Goal: Task Accomplishment & Management: Complete application form

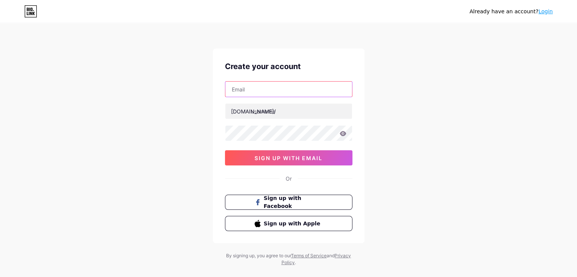
click at [233, 85] on input "text" at bounding box center [288, 89] width 127 height 15
type input "[EMAIL_ADDRESS][DOMAIN_NAME]"
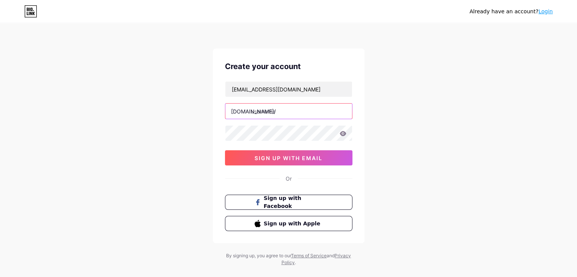
click at [266, 109] on input "text" at bounding box center [288, 111] width 127 height 15
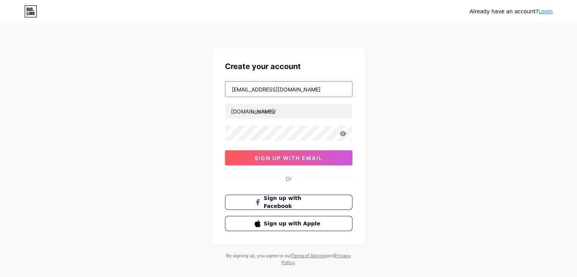
drag, startPoint x: 261, startPoint y: 90, endPoint x: 215, endPoint y: 85, distance: 46.1
click at [215, 86] on div "Create your account [EMAIL_ADDRESS][DOMAIN_NAME] [DOMAIN_NAME]/ 0cAFcWeA46ONEDe…" at bounding box center [289, 146] width 152 height 195
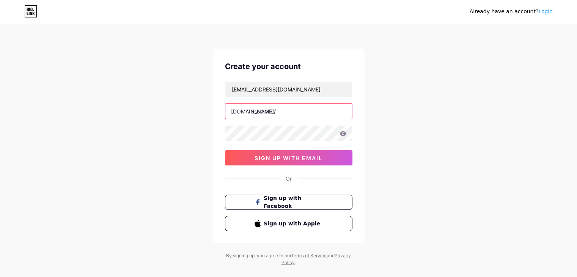
click at [266, 107] on input "text" at bounding box center [288, 111] width 127 height 15
paste input "aruhimishra"
type input "aruhimishra"
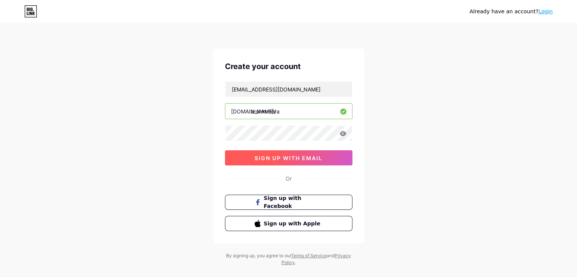
click at [295, 155] on span "sign up with email" at bounding box center [288, 158] width 68 height 6
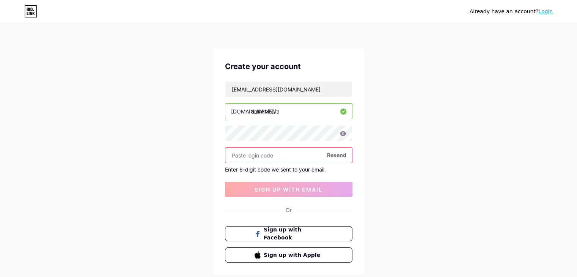
paste input "506956"
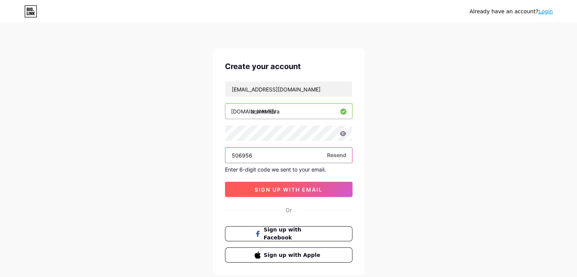
type input "506956"
click at [271, 190] on span "sign up with email" at bounding box center [288, 189] width 68 height 6
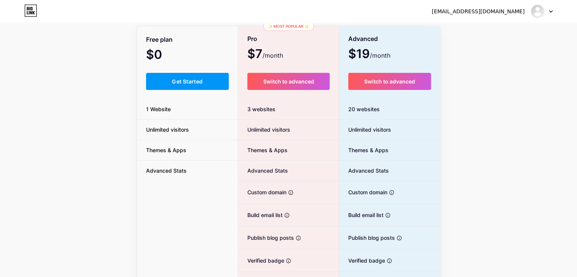
scroll to position [95, 0]
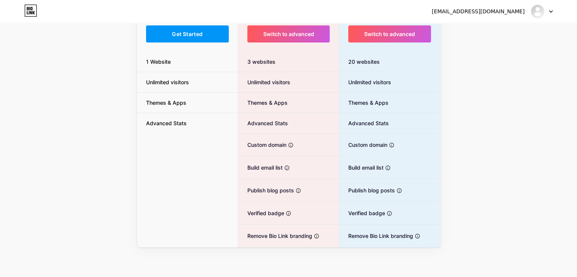
click at [171, 21] on div "[EMAIL_ADDRESS][DOMAIN_NAME] Dashboard Logout" at bounding box center [288, 11] width 577 height 23
click at [171, 29] on button "Get Started" at bounding box center [187, 33] width 83 height 17
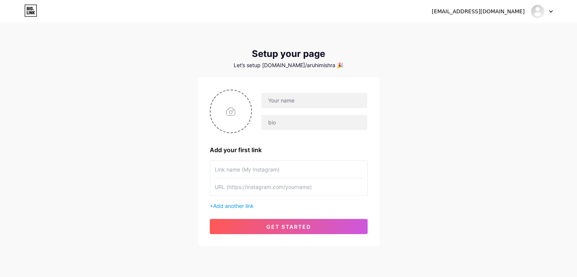
click at [546, 9] on div at bounding box center [542, 12] width 22 height 14
click at [286, 192] on input "text" at bounding box center [289, 186] width 148 height 17
click at [261, 180] on input "text" at bounding box center [289, 186] width 148 height 17
paste input "[URL][DOMAIN_NAME]"
type input "[URL][DOMAIN_NAME]"
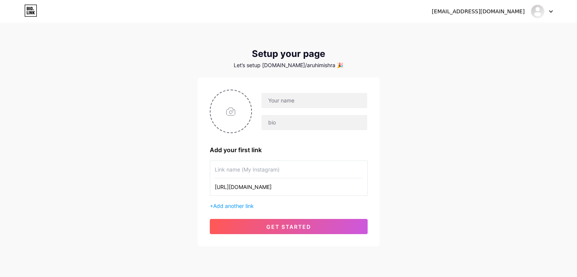
click at [250, 201] on div "[URL][DOMAIN_NAME] + Add another link" at bounding box center [289, 184] width 158 height 49
click at [249, 204] on span "Add another link" at bounding box center [233, 206] width 41 height 6
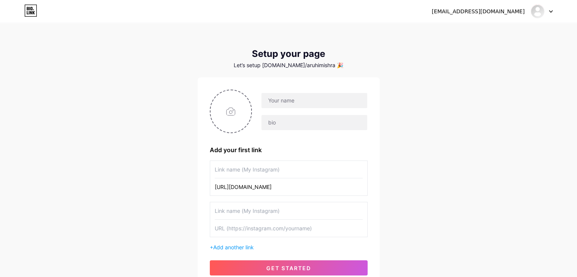
click at [254, 226] on input "text" at bounding box center [289, 228] width 148 height 17
paste input "[URL][DOMAIN_NAME]"
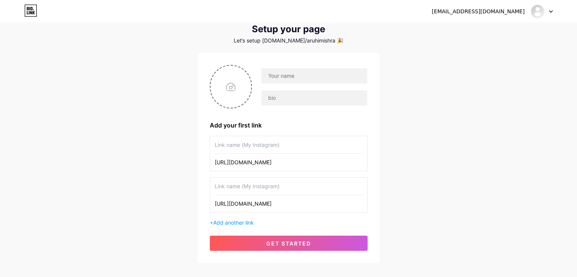
scroll to position [38, 0]
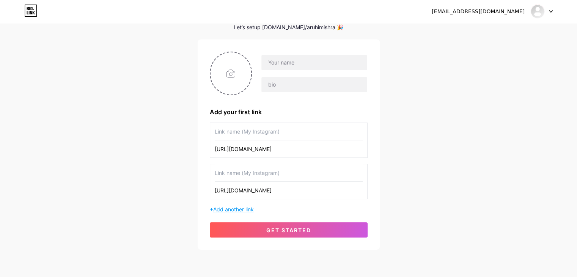
type input "[URL][DOMAIN_NAME]"
click at [239, 209] on span "Add another link" at bounding box center [233, 209] width 41 height 6
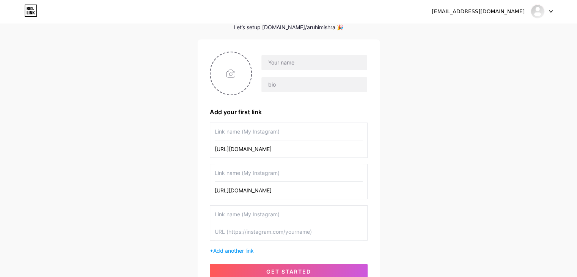
click at [275, 234] on input "text" at bounding box center [289, 231] width 148 height 17
paste input "[URL][DOMAIN_NAME]"
click at [246, 232] on input "[URL][DOMAIN_NAME]" at bounding box center [289, 231] width 148 height 17
click at [247, 232] on input "[URL][DOMAIN_NAME]" at bounding box center [289, 231] width 148 height 17
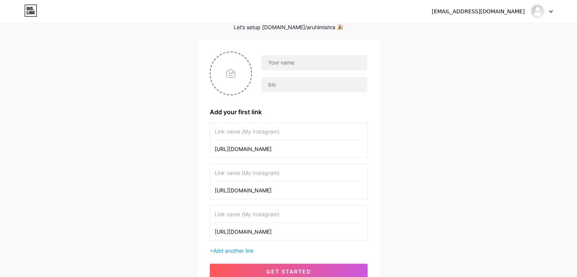
click at [247, 232] on input "[URL][DOMAIN_NAME]" at bounding box center [289, 231] width 148 height 17
type input "[URL][DOMAIN_NAME]"
click at [261, 131] on input "text" at bounding box center [289, 131] width 148 height 17
paste input "lovingescorts"
type input "lovingescorts"
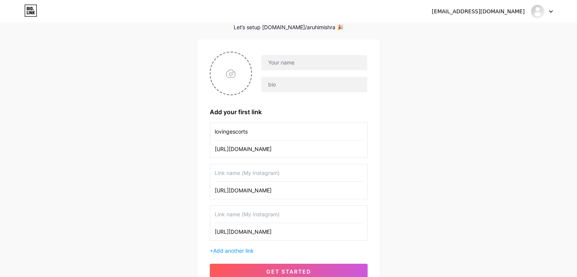
click at [258, 173] on input "text" at bounding box center [289, 172] width 148 height 17
paste input "lovingescorts"
type input "lovingescorts"
click at [256, 212] on input "text" at bounding box center [289, 214] width 148 height 17
paste input "lovingescorts"
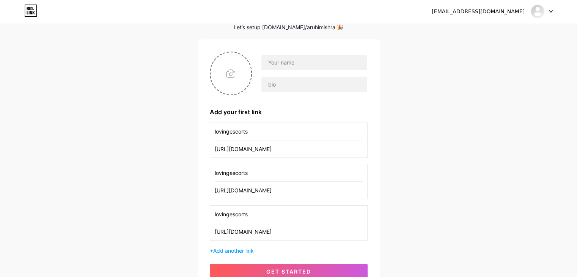
click at [290, 230] on input "[URL][DOMAIN_NAME]" at bounding box center [289, 231] width 148 height 17
click at [283, 216] on input "lovingescorts" at bounding box center [289, 214] width 148 height 17
paste input "zirakpur"
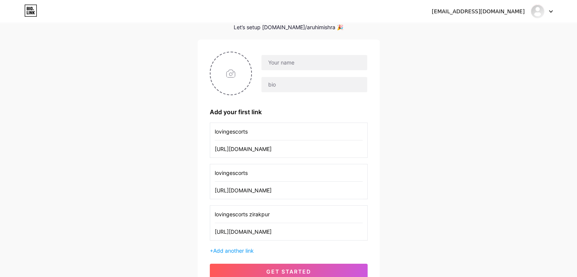
type input "lovingescorts zirakpur"
click at [296, 191] on input "[URL][DOMAIN_NAME]" at bounding box center [289, 190] width 148 height 17
click at [294, 170] on input "lovingescorts" at bounding box center [289, 172] width 148 height 17
paste input "[GEOGRAPHIC_DATA]"
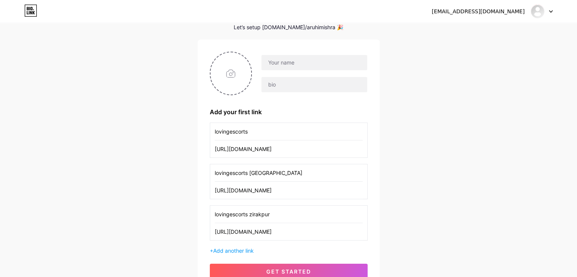
scroll to position [106, 0]
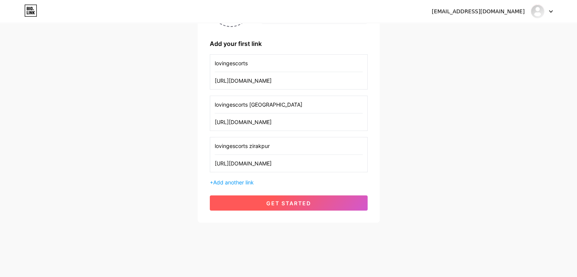
type input "lovingescorts [GEOGRAPHIC_DATA]"
click at [298, 200] on span "get started" at bounding box center [288, 203] width 45 height 6
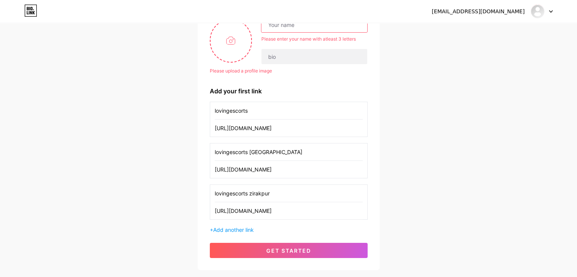
scroll to position [32, 0]
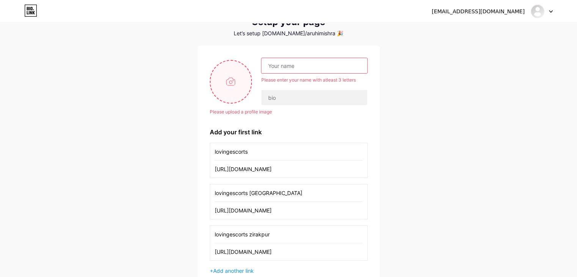
click at [233, 84] on input "file" at bounding box center [230, 82] width 41 height 42
type input "C:\fakepath\Screenshot [DATE] 113202.png"
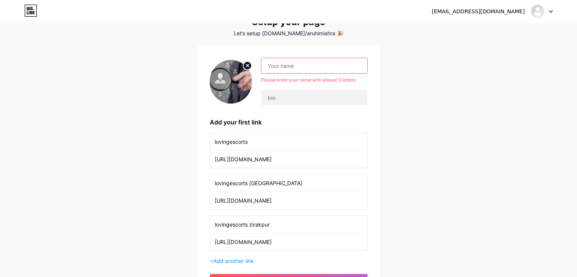
click at [281, 66] on input "text" at bounding box center [313, 65] width 105 height 15
paste input "[PERSON_NAME]"
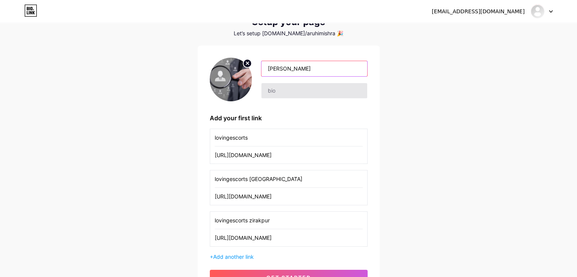
type input "[PERSON_NAME]"
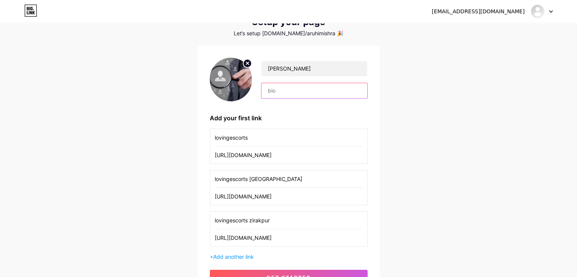
click at [279, 89] on input "text" at bounding box center [313, 90] width 105 height 15
paste input "Hi, I’m [PERSON_NAME] in [GEOGRAPHIC_DATA]. We at A1 Services provide a wide ra…"
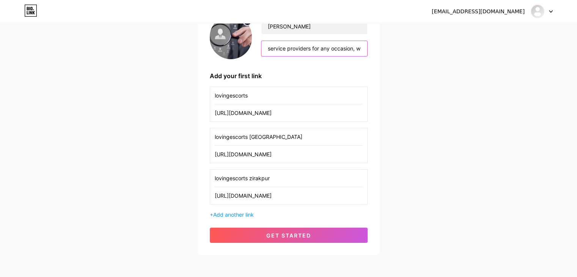
scroll to position [106, 0]
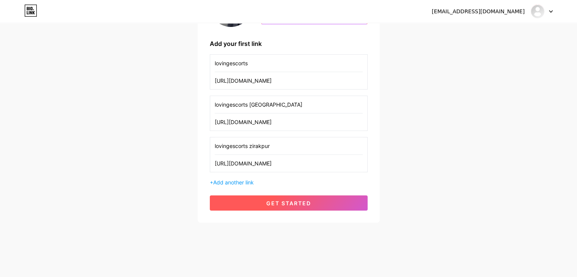
type input "Hi, I’m [PERSON_NAME] in [GEOGRAPHIC_DATA]. We at A1 Services provide a wide ra…"
click at [302, 206] on button "get started" at bounding box center [289, 202] width 158 height 15
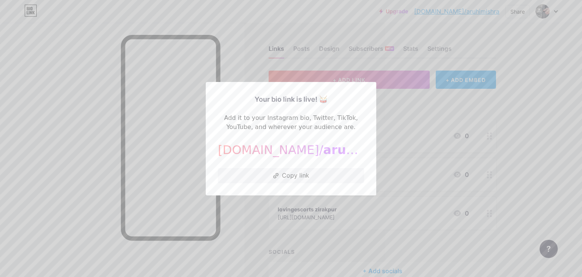
click at [323, 151] on span "aruhimishra" at bounding box center [364, 150] width 82 height 14
click at [297, 173] on button "Copy link" at bounding box center [291, 175] width 146 height 15
click at [551, 10] on div at bounding box center [291, 138] width 582 height 277
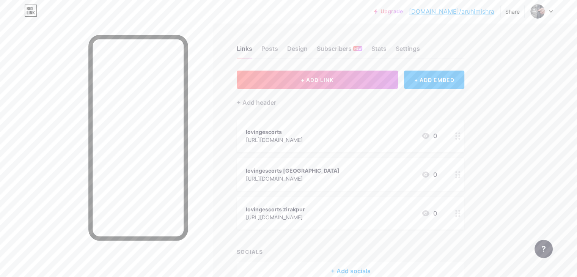
click at [550, 11] on icon at bounding box center [551, 11] width 4 height 3
